Goal: Information Seeking & Learning: Learn about a topic

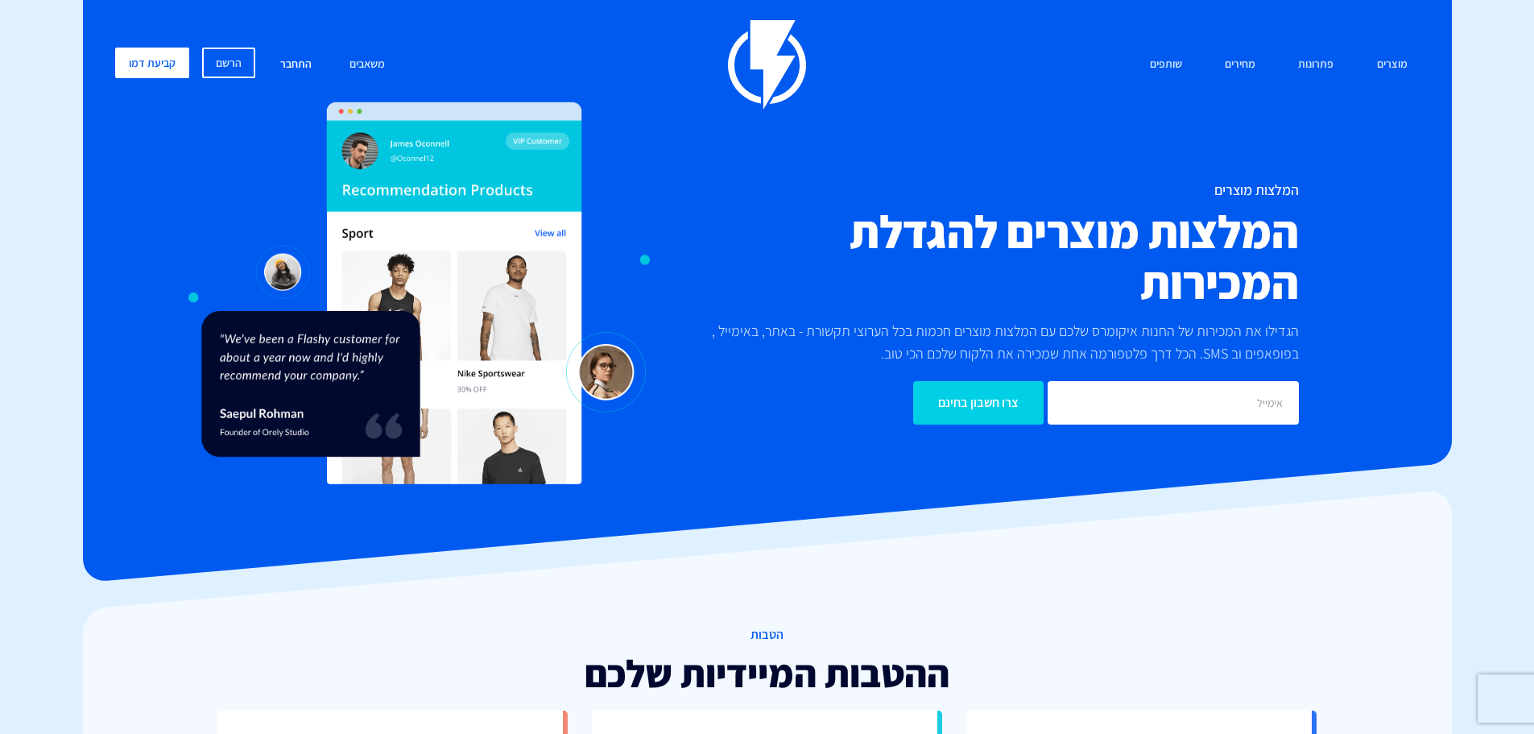
click at [295, 67] on link "התחבר" at bounding box center [296, 65] width 56 height 35
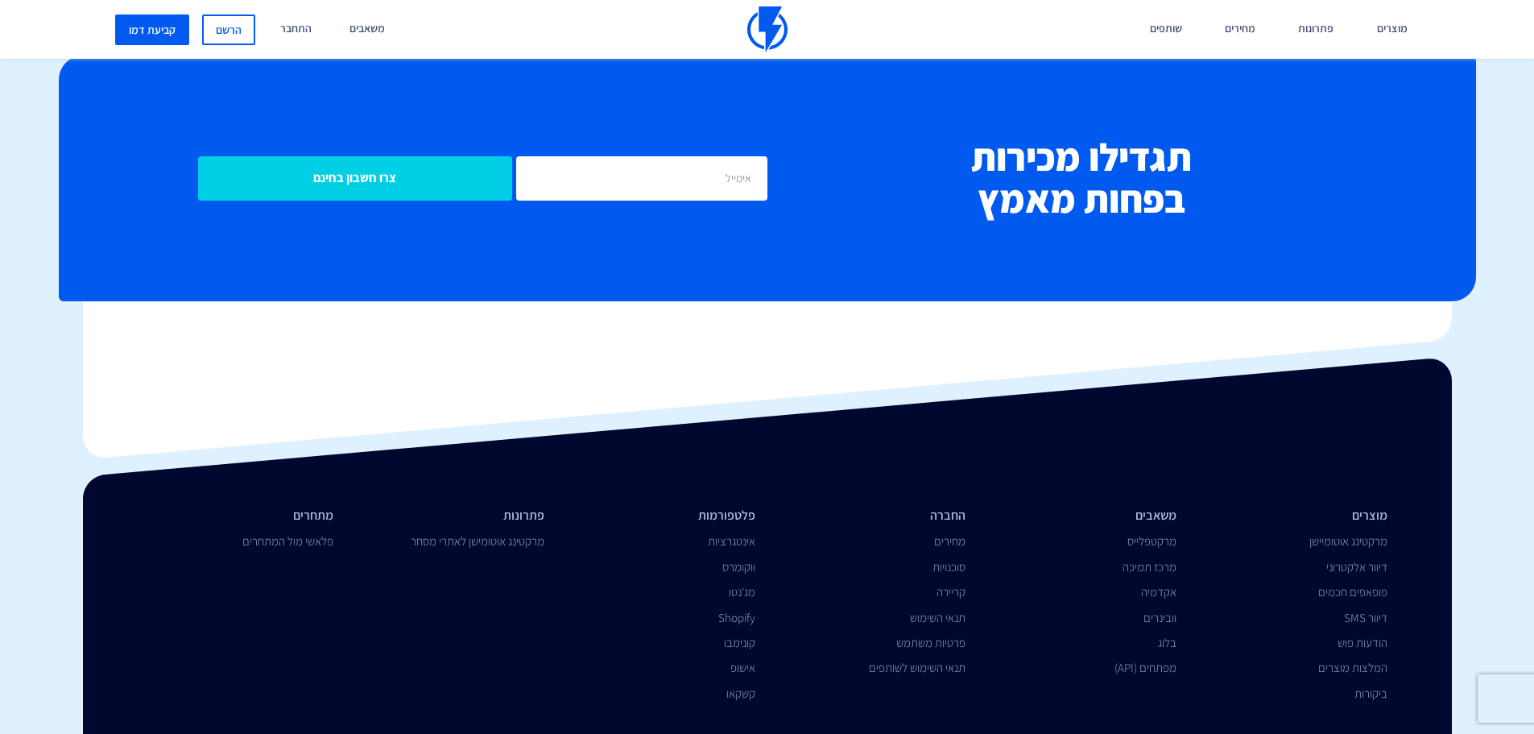
scroll to position [2268, 0]
